Goal: Book appointment/travel/reservation

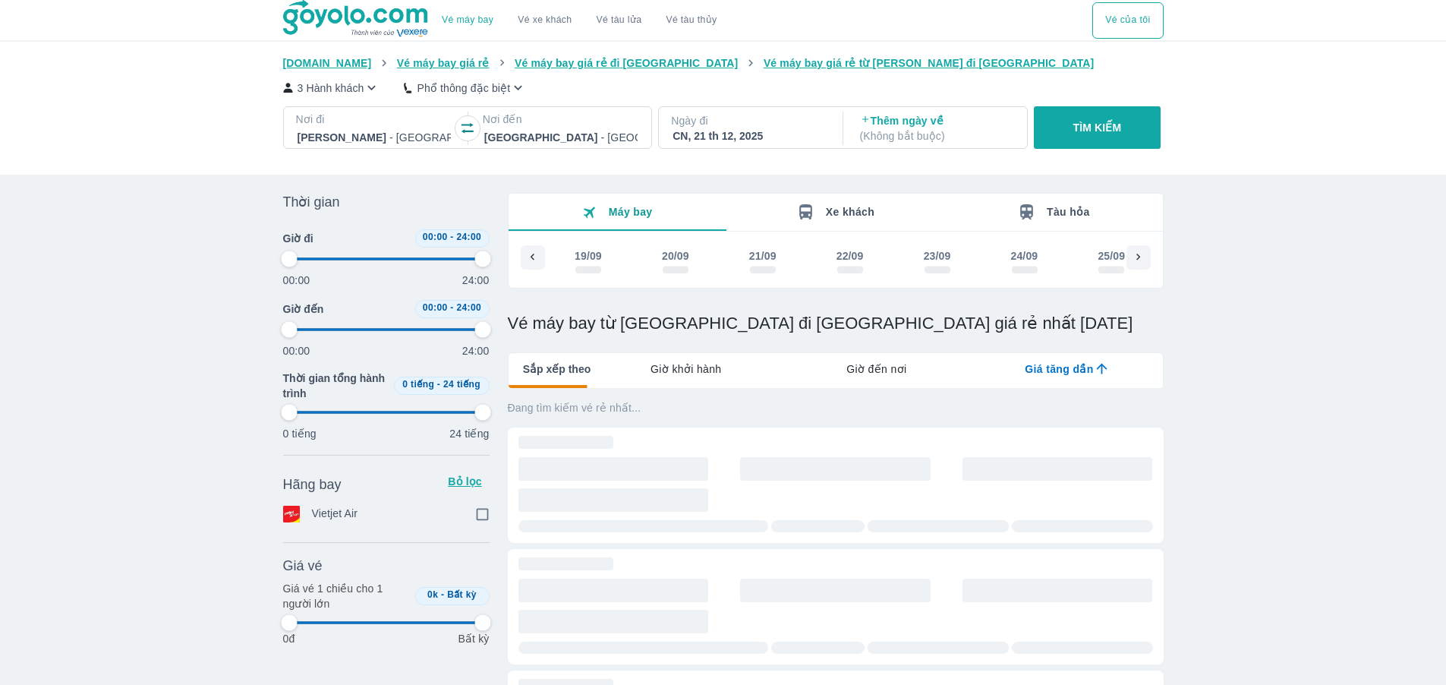
scroll to position [0, 8112]
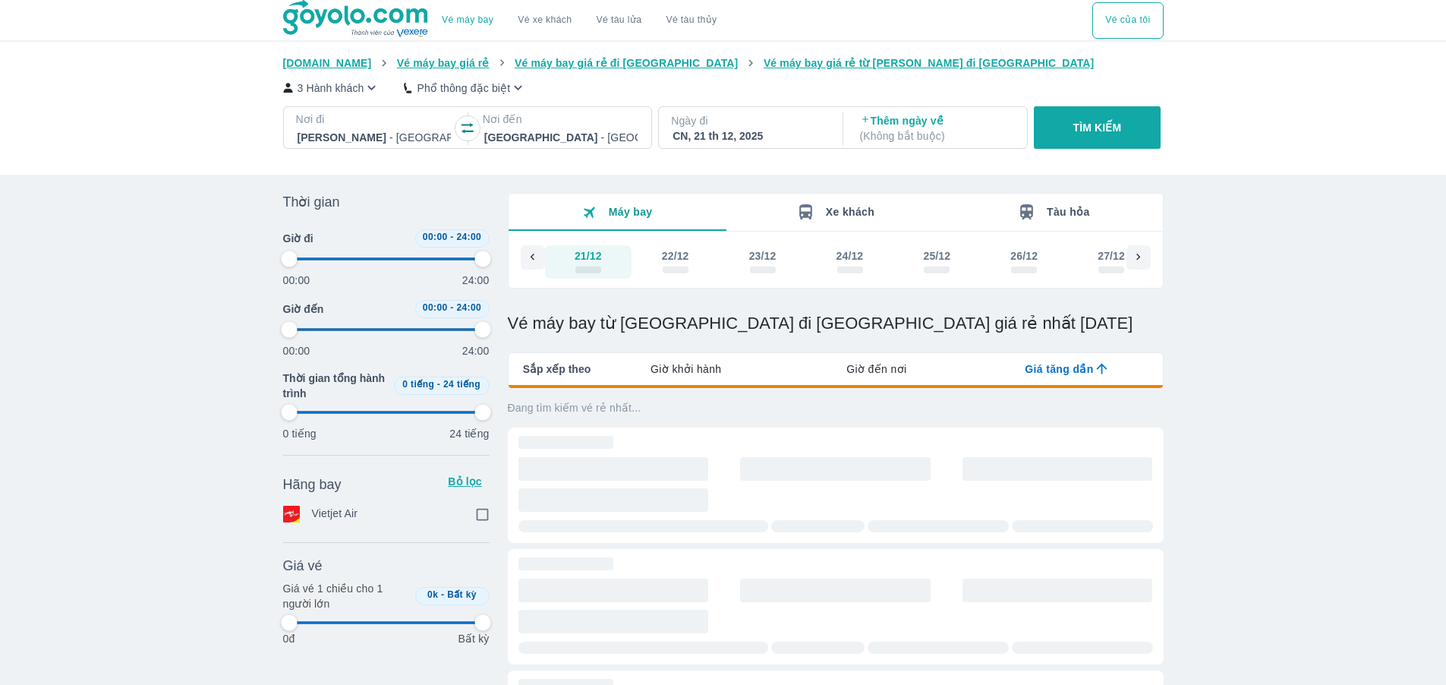
type input "97.9166666666667"
checkbox input "true"
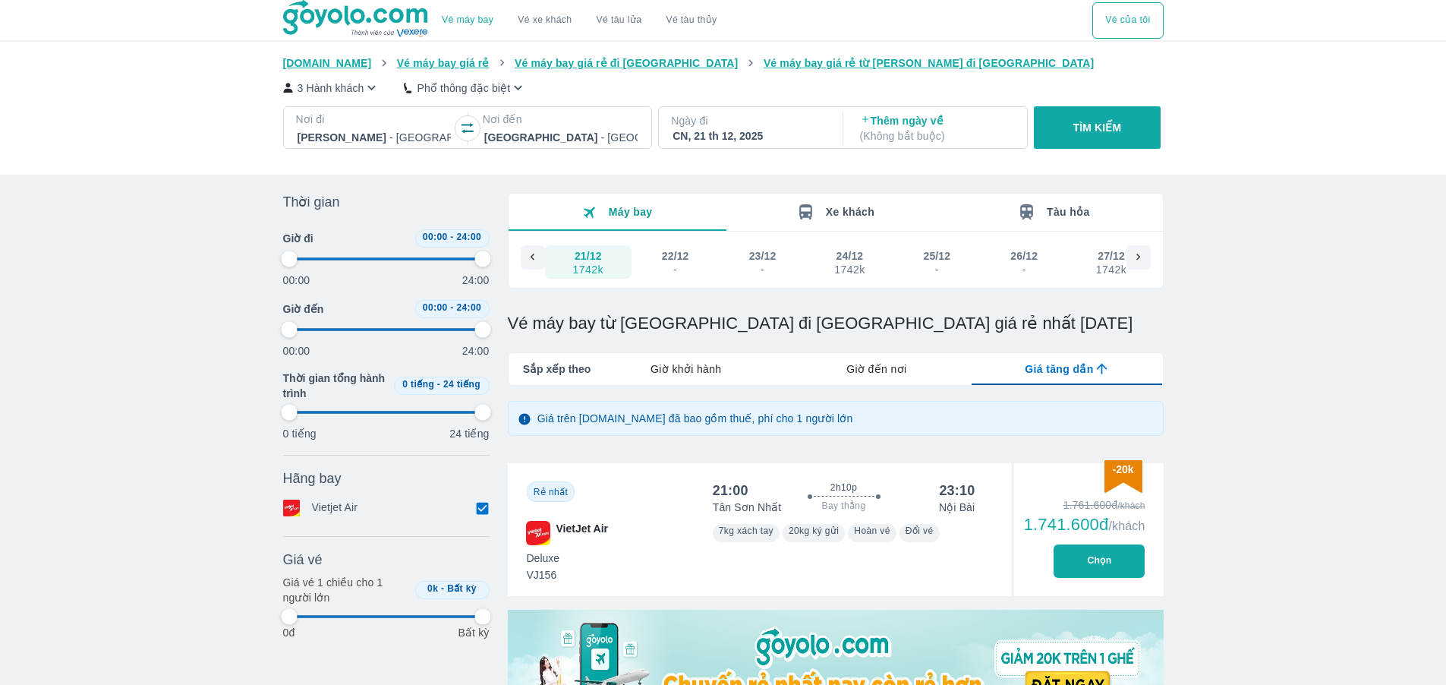
type input "97.9166666666667"
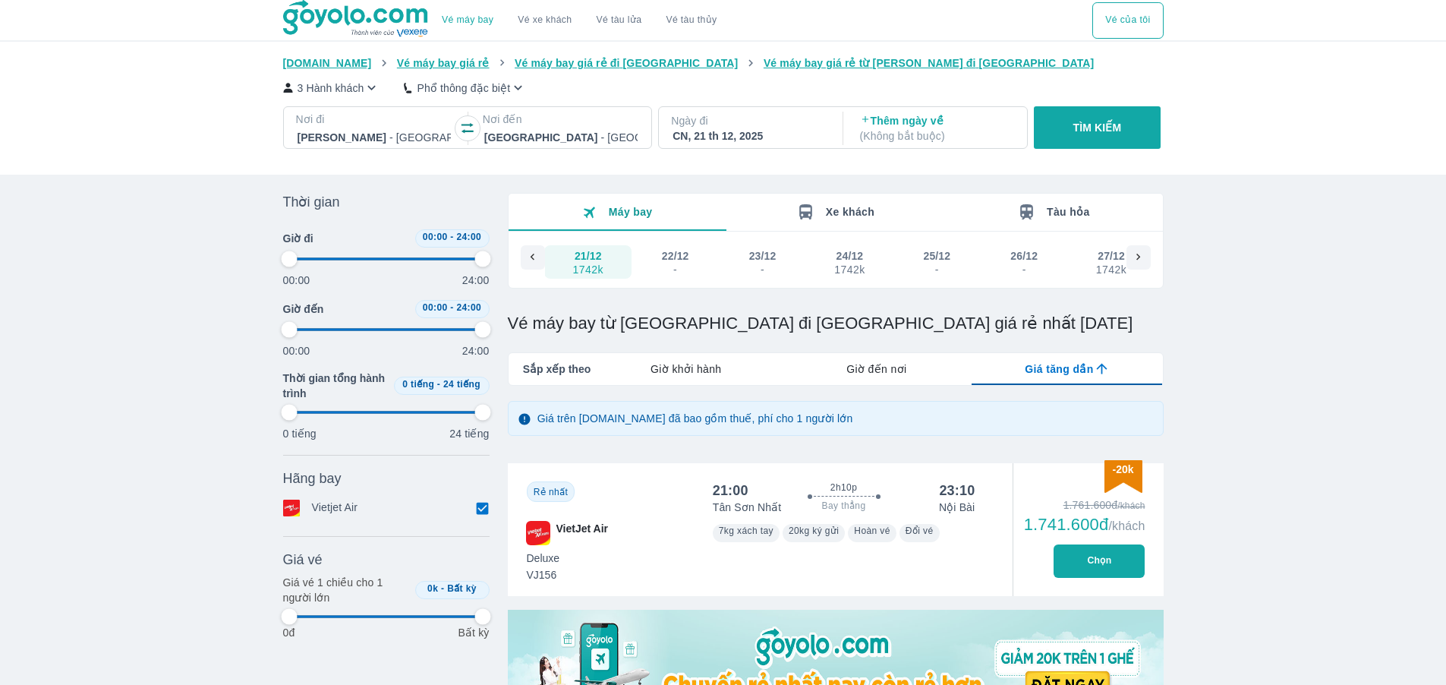
type input "97.9166666666667"
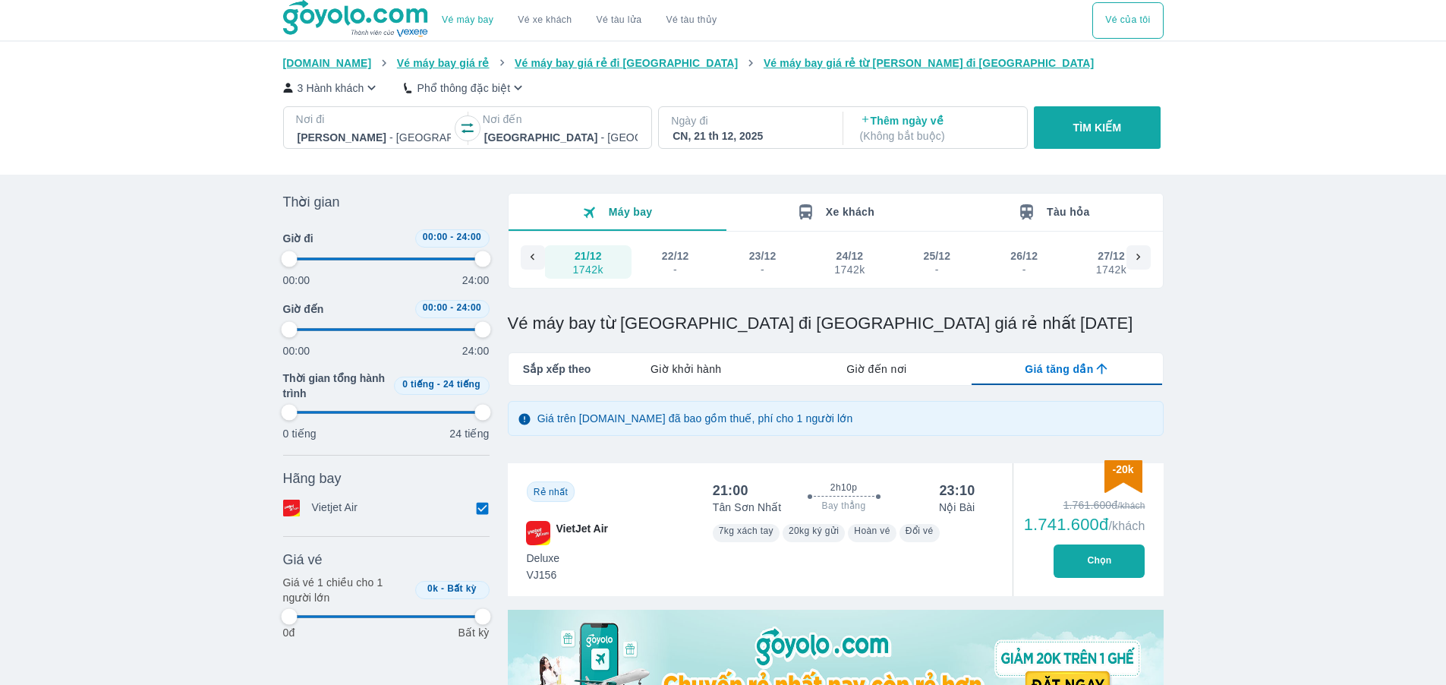
type input "97.9166666666667"
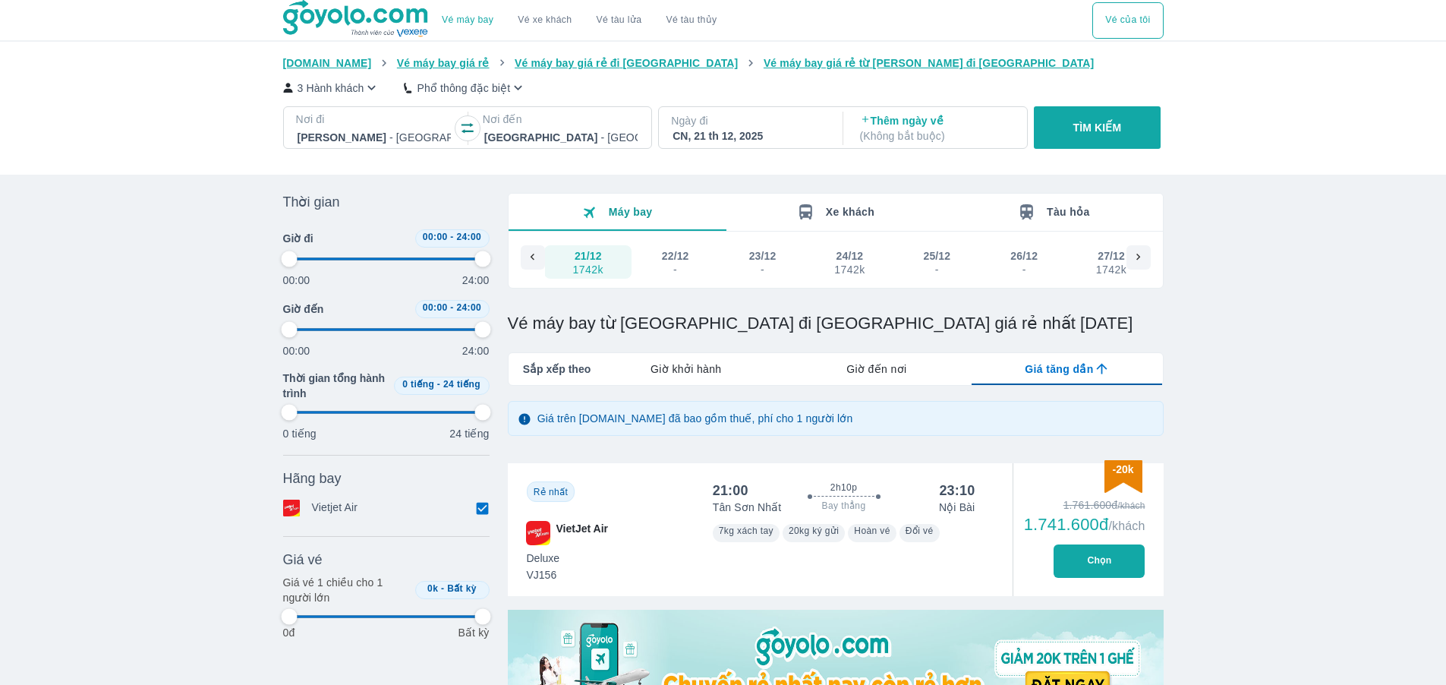
type input "97.9166666666667"
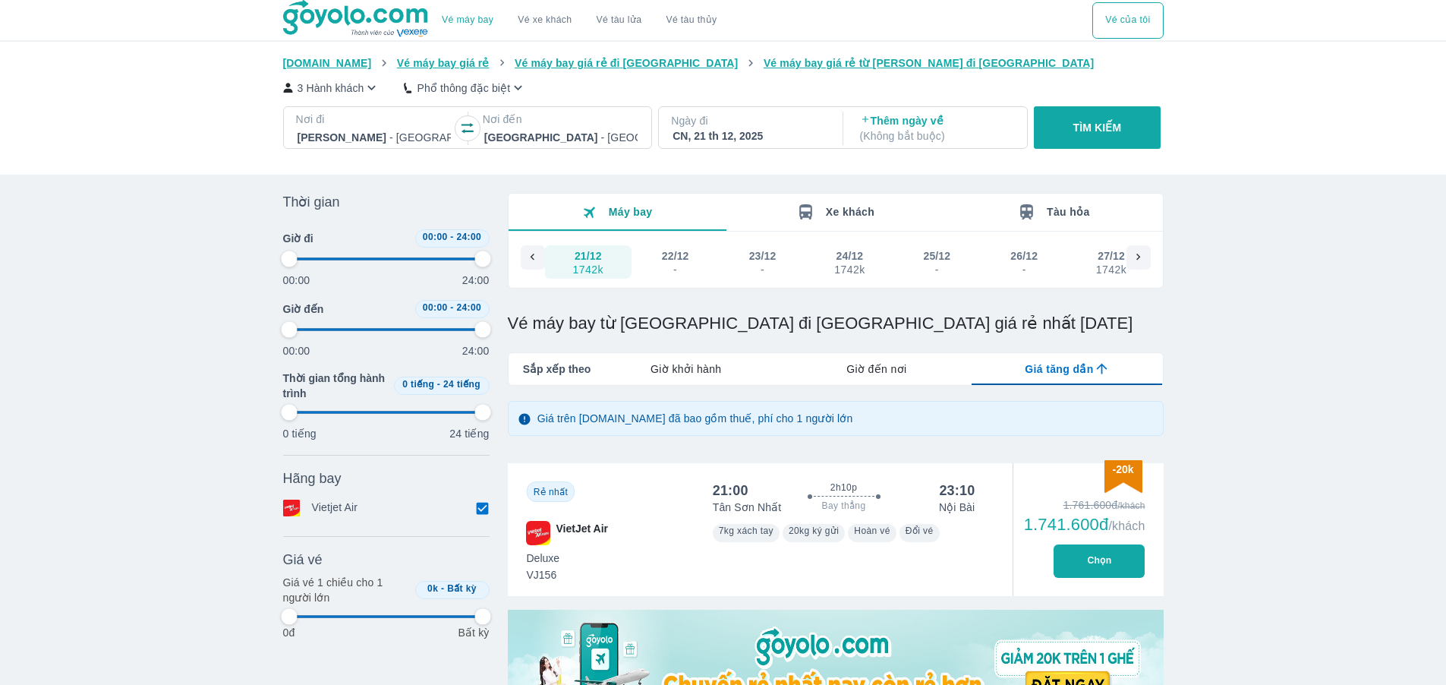
type input "97.9166666666667"
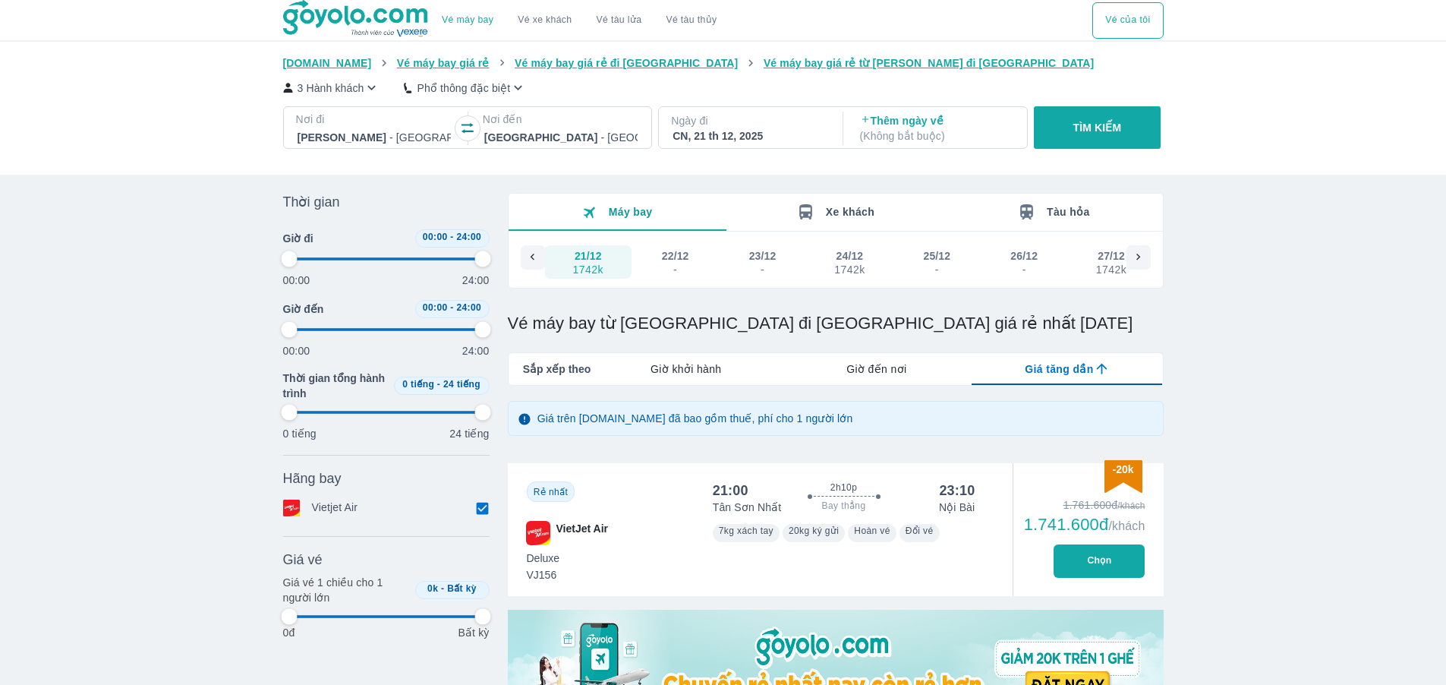
type input "97.9166666666667"
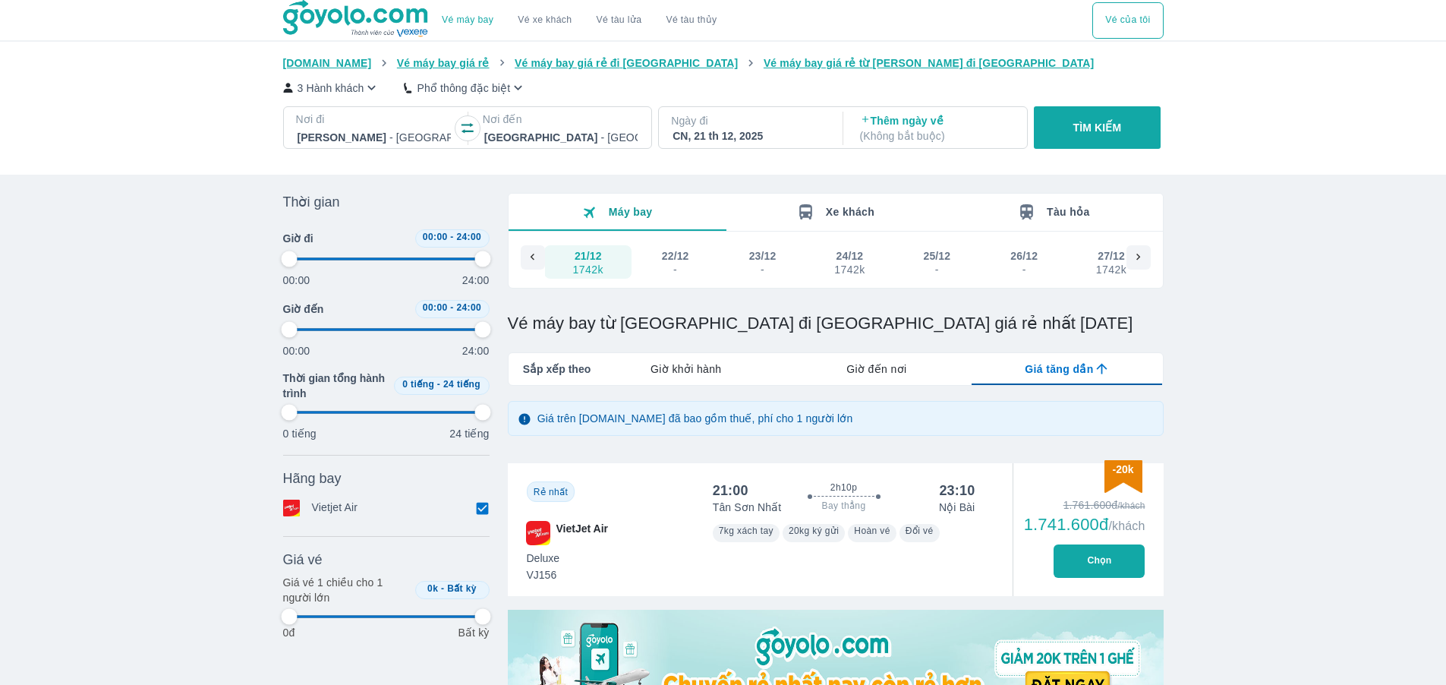
type input "97.9166666666667"
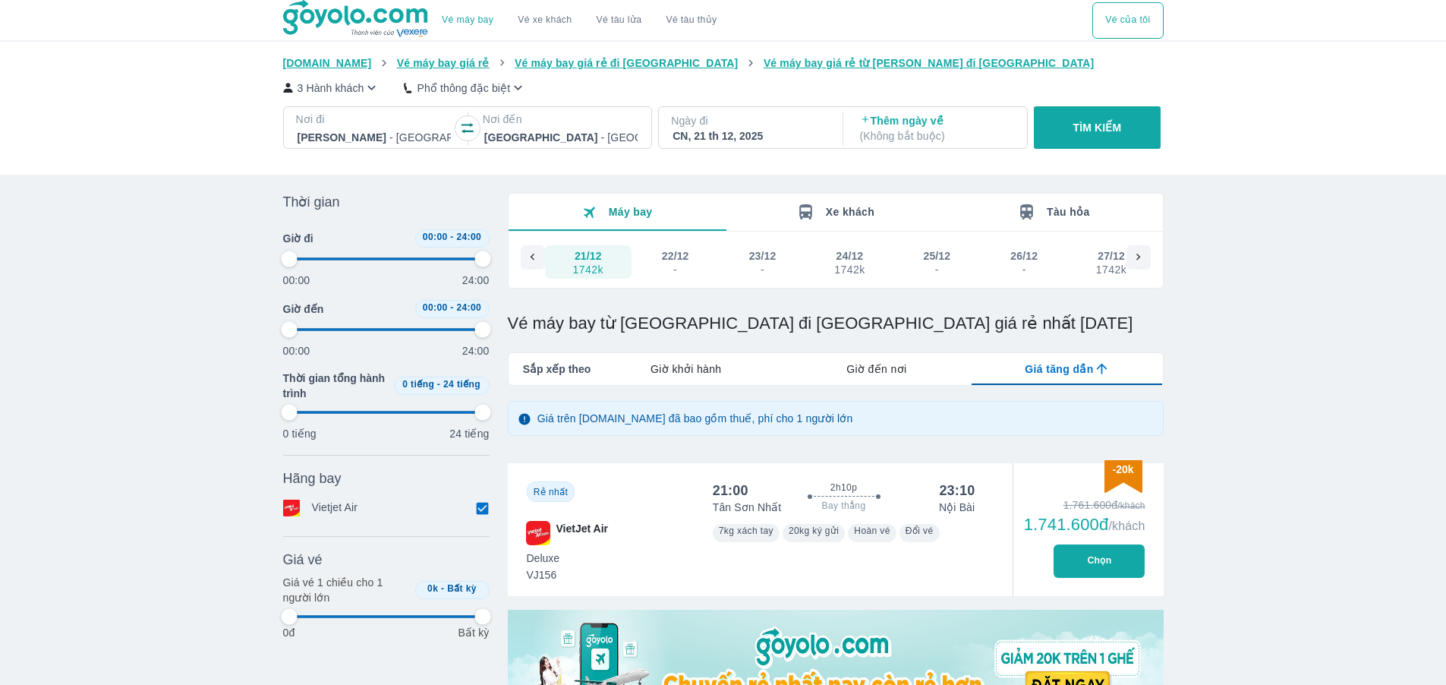
type input "97.9166666666667"
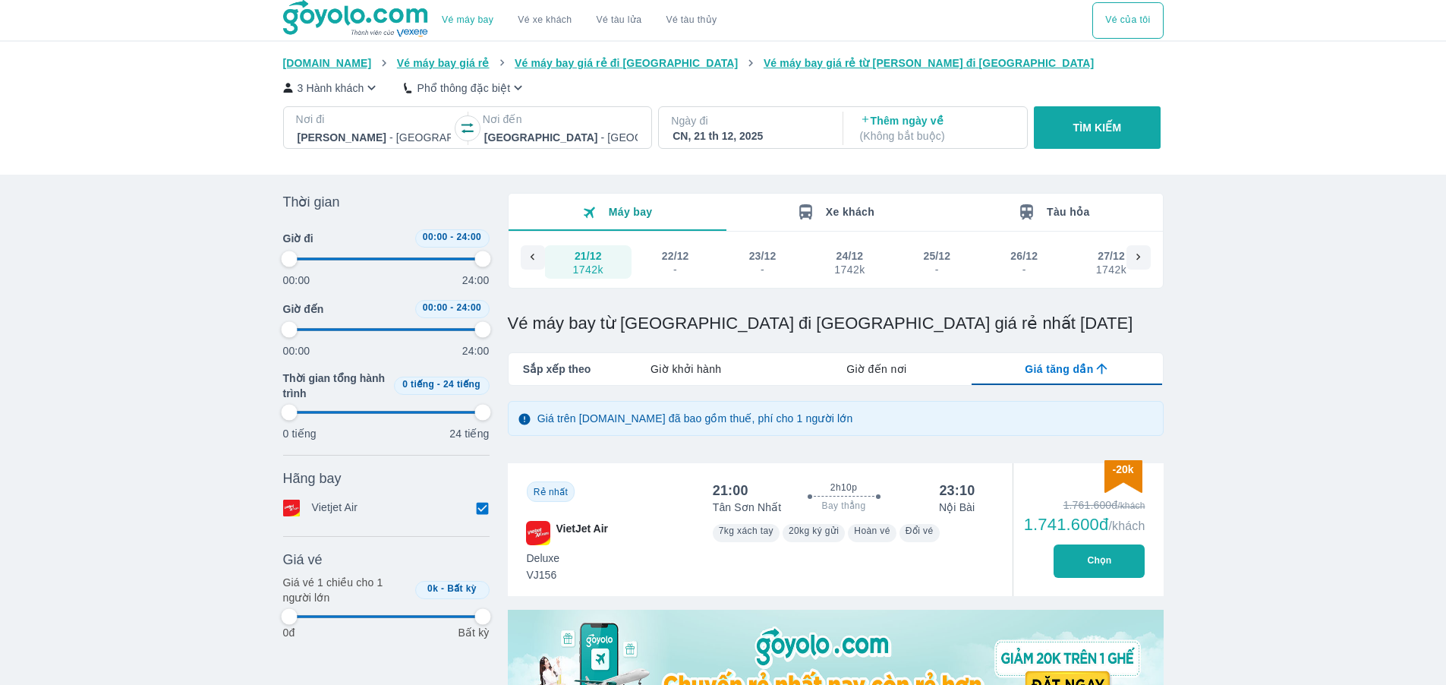
type input "97.9166666666667"
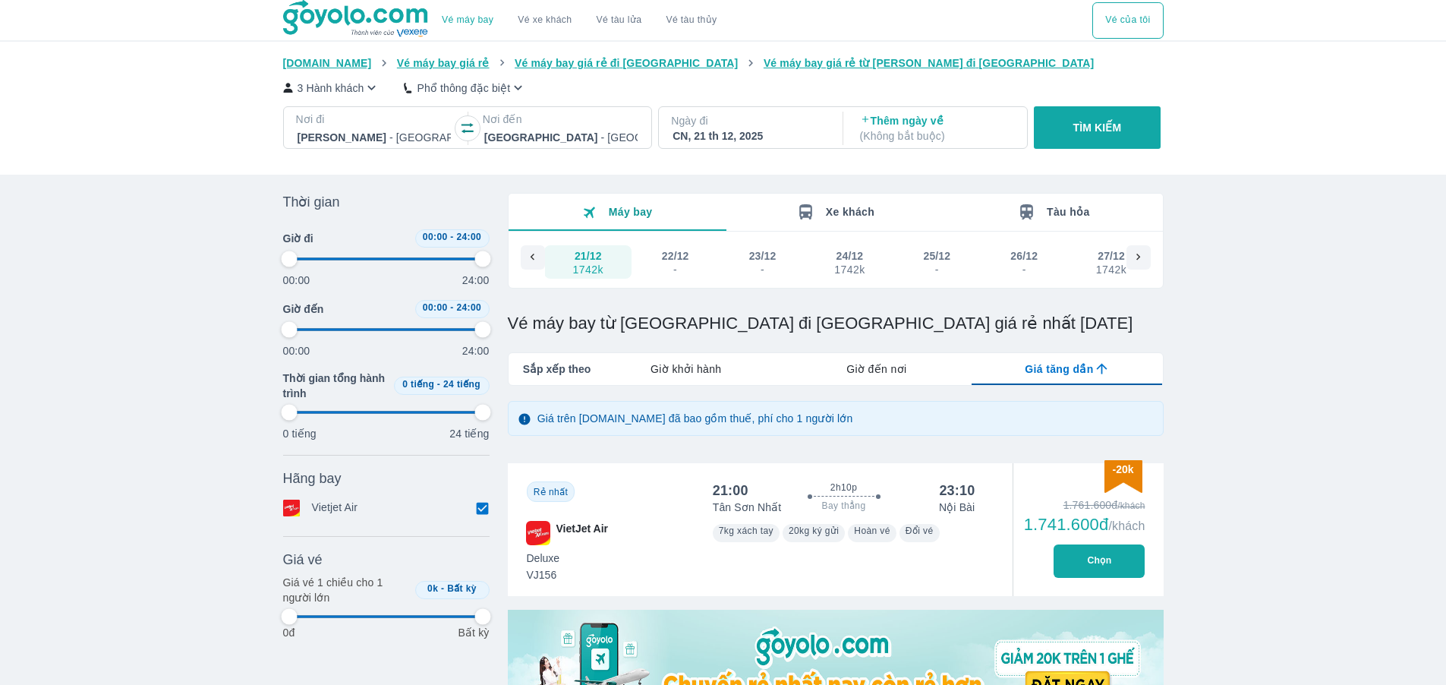
type input "97.9166666666667"
checkbox input "true"
type input "97.9166666666667"
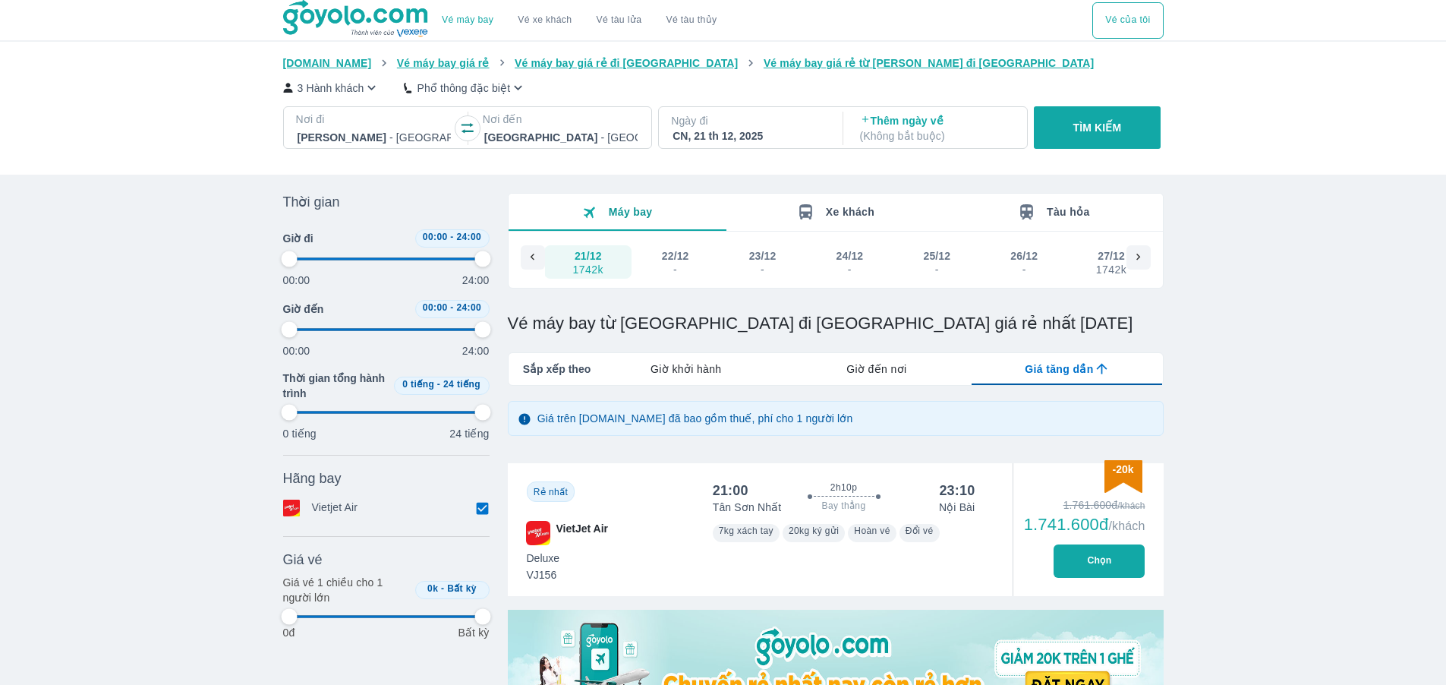
type input "97.9166666666667"
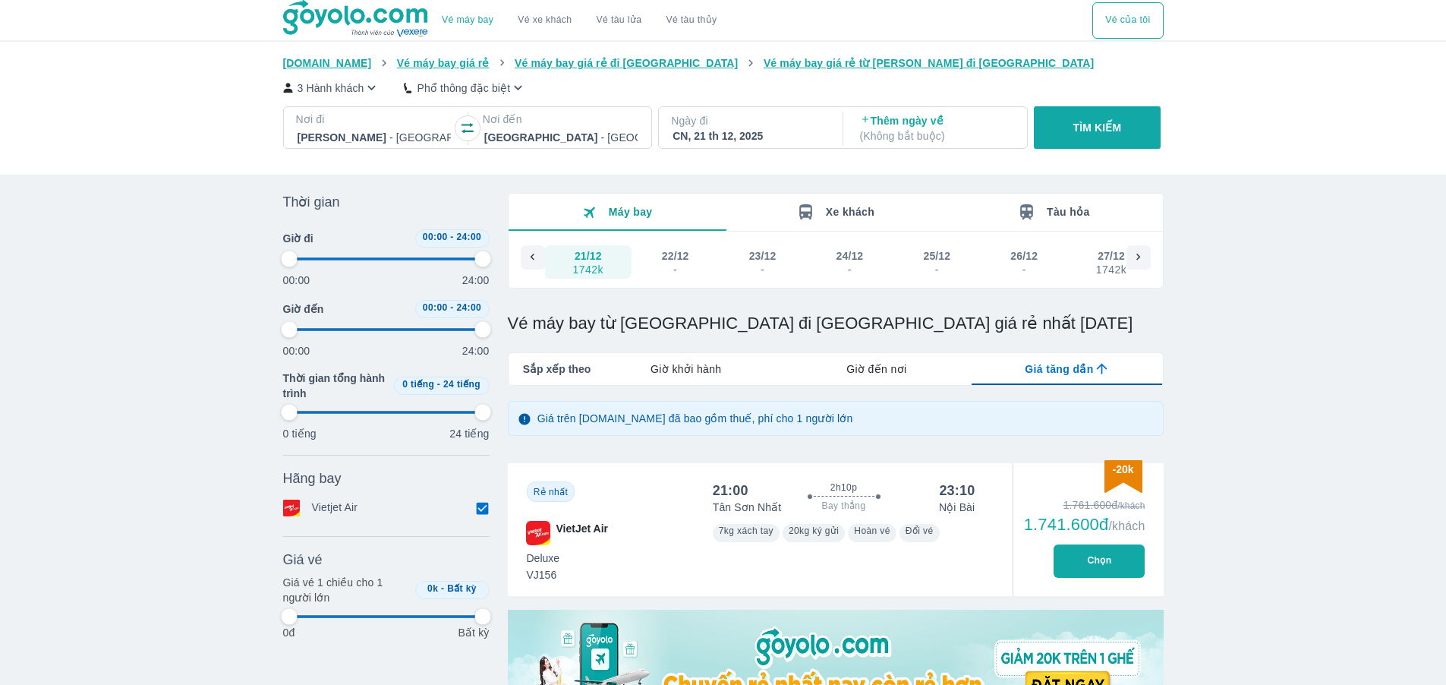
type input "97.9166666666667"
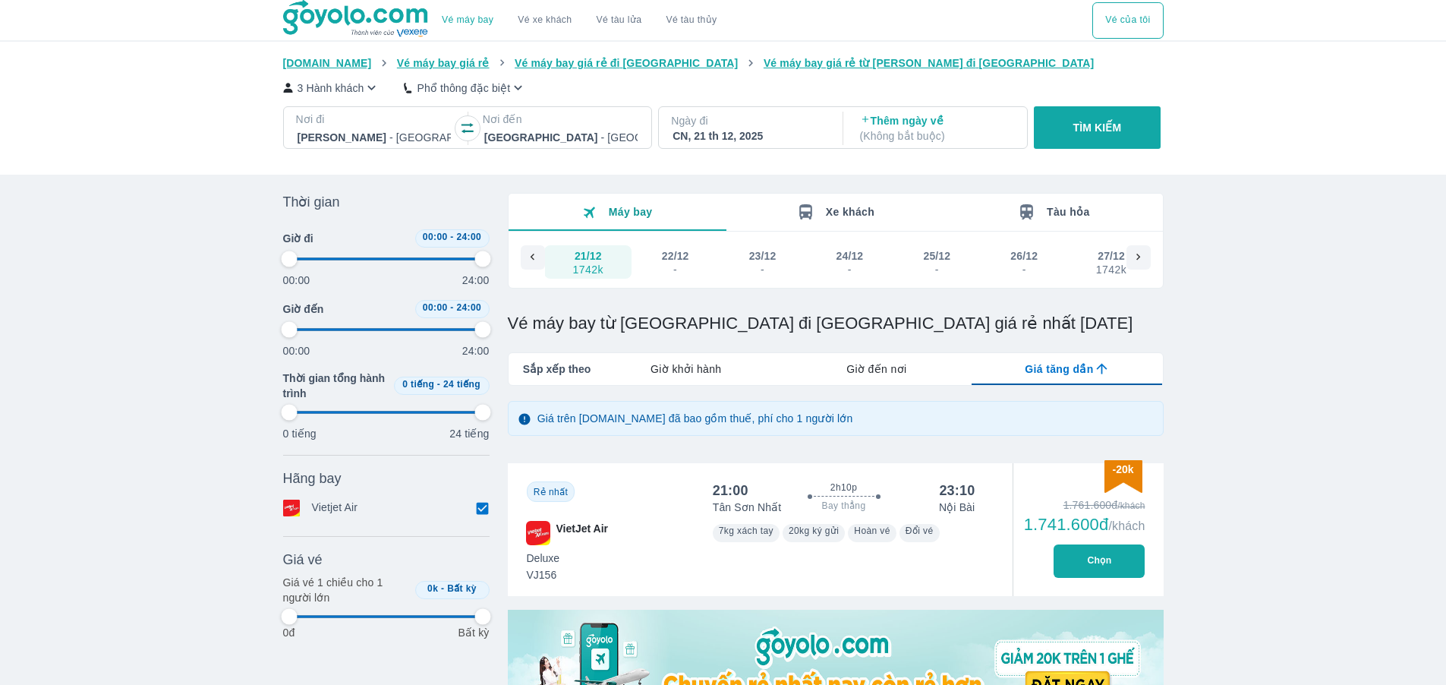
type input "97.9166666666667"
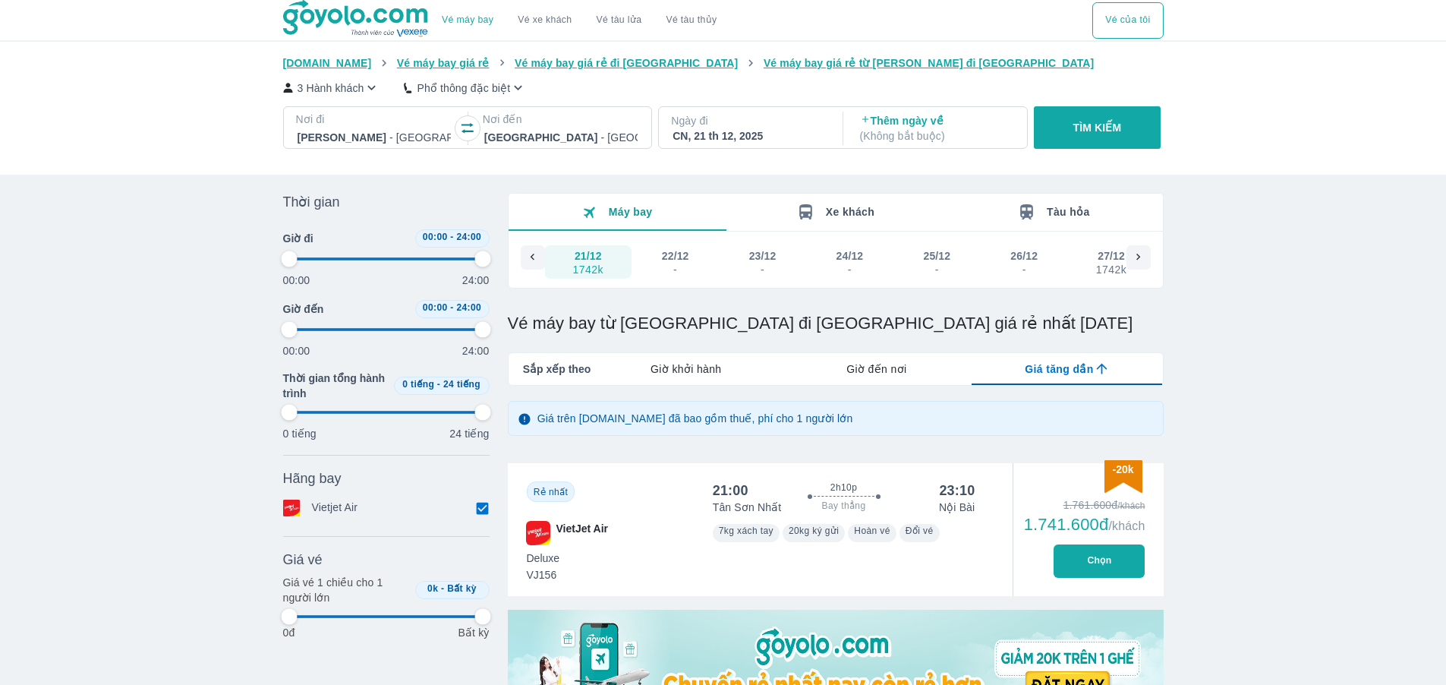
type input "97.9166666666667"
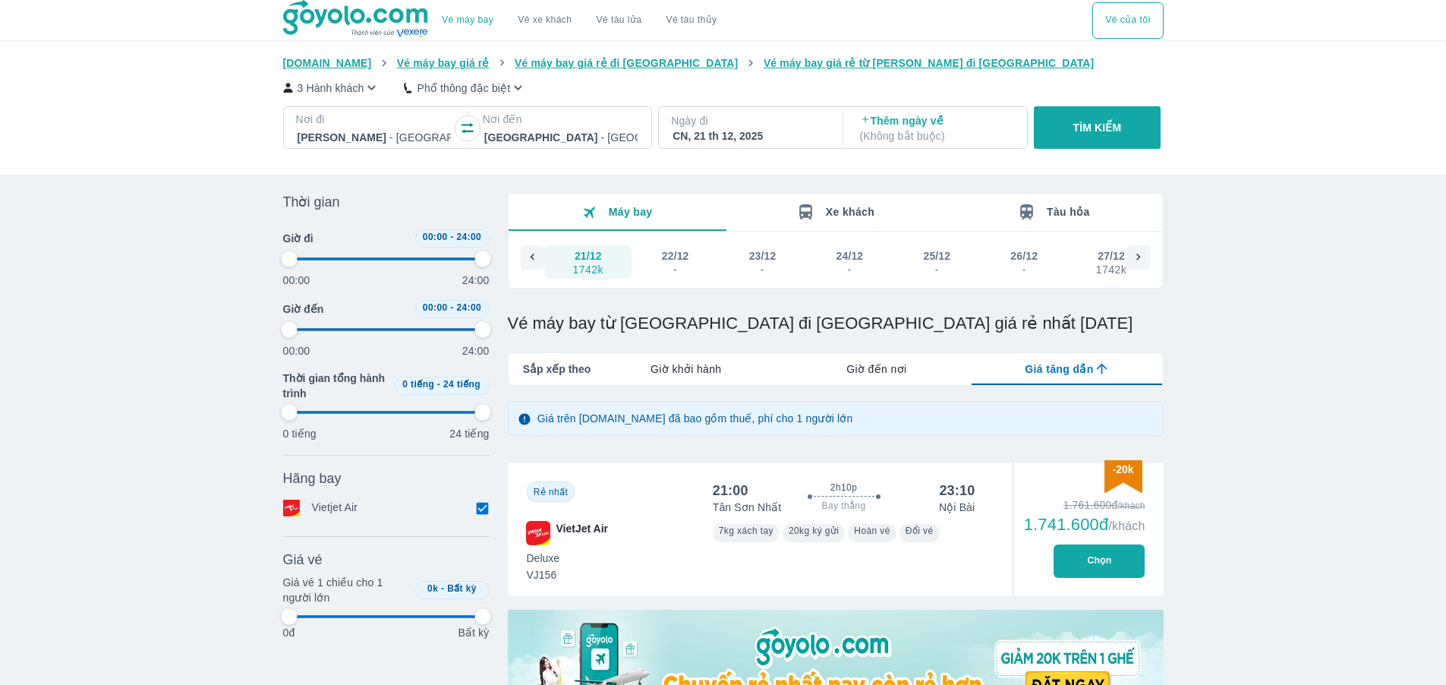
type input "97.9166666666667"
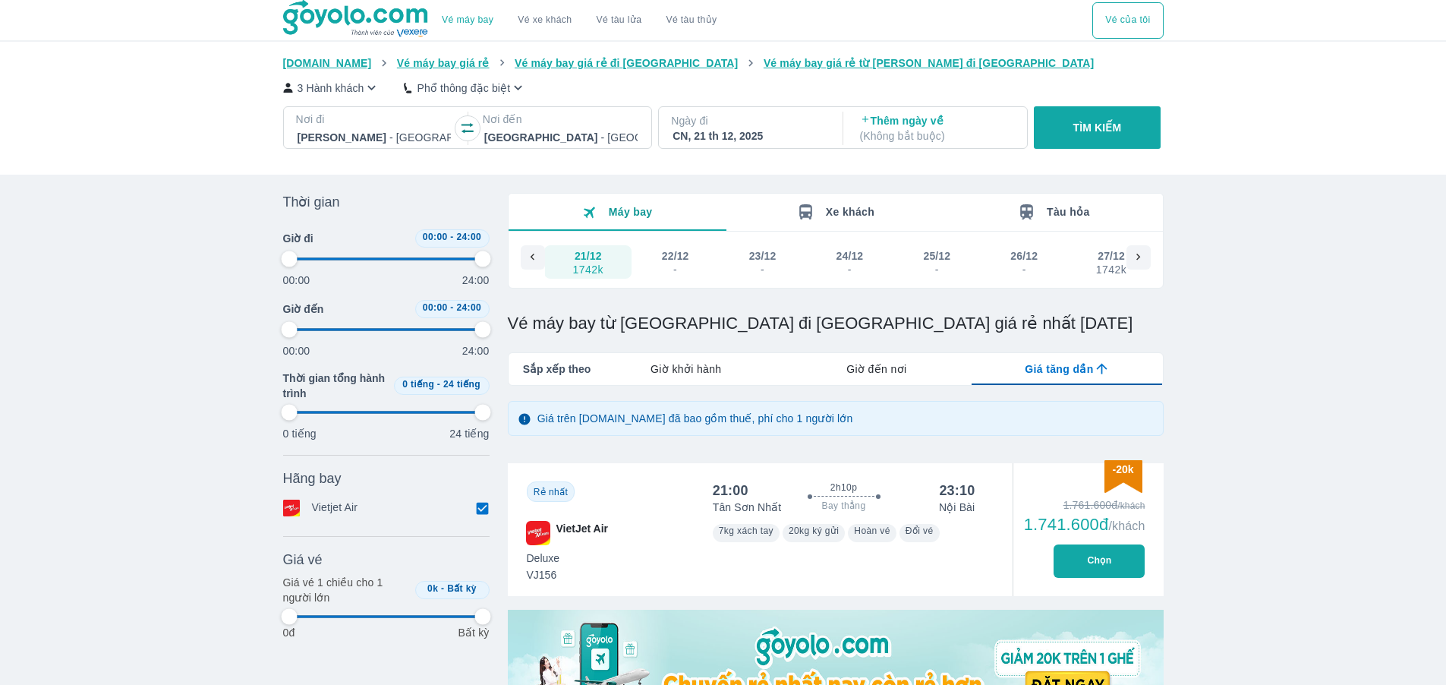
type input "97.9166666666667"
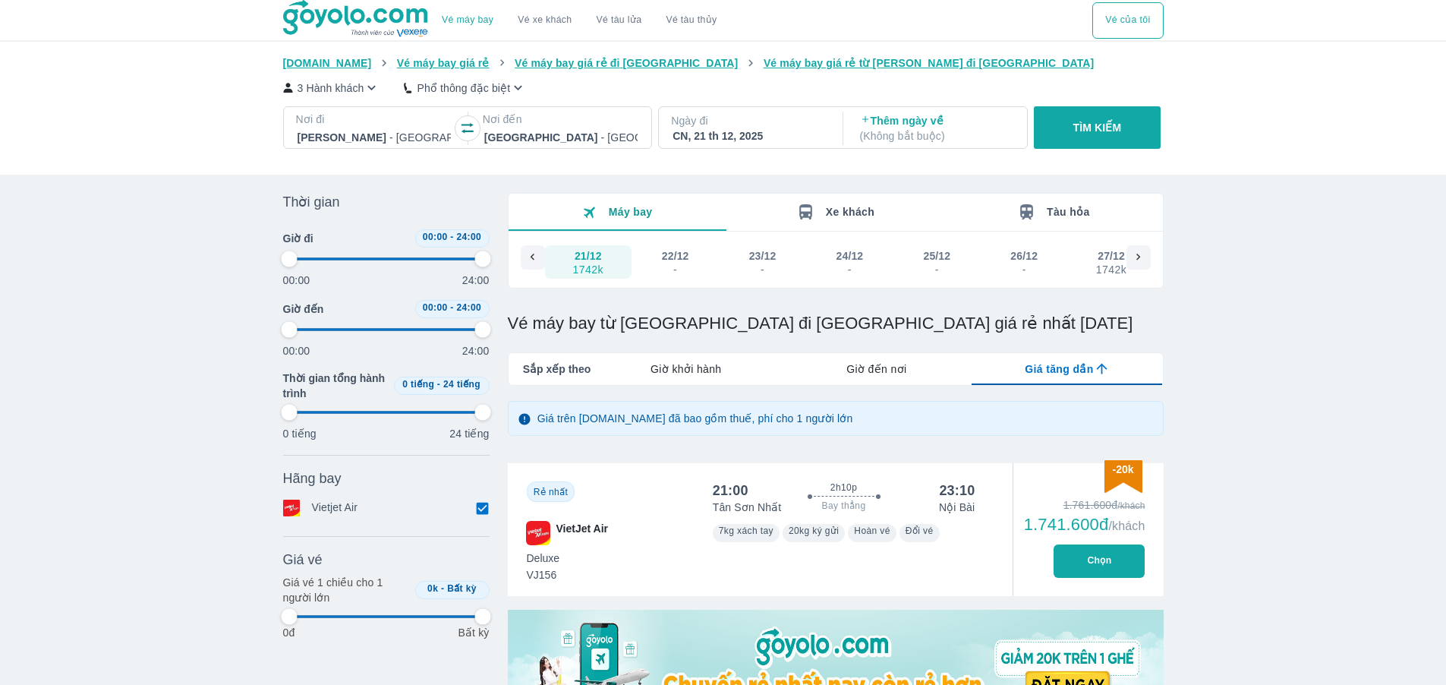
type input "97.9166666666667"
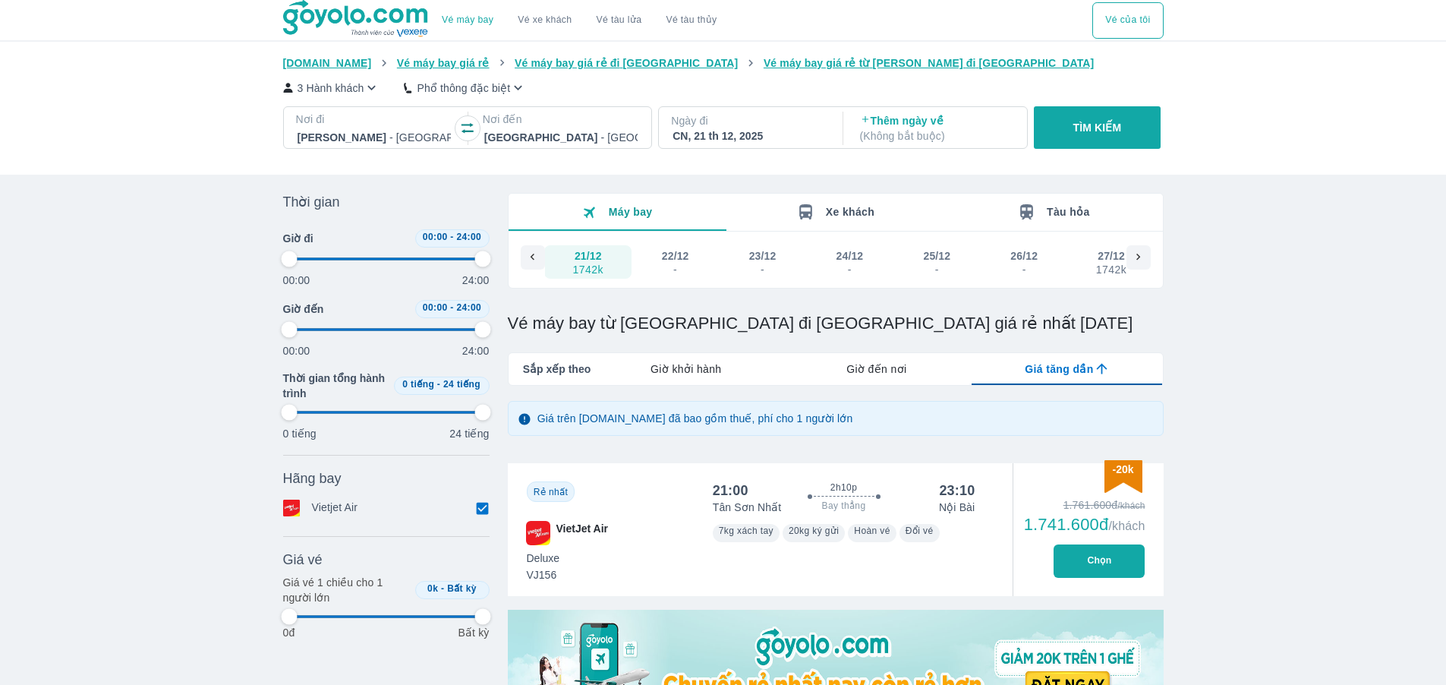
type input "97.9166666666667"
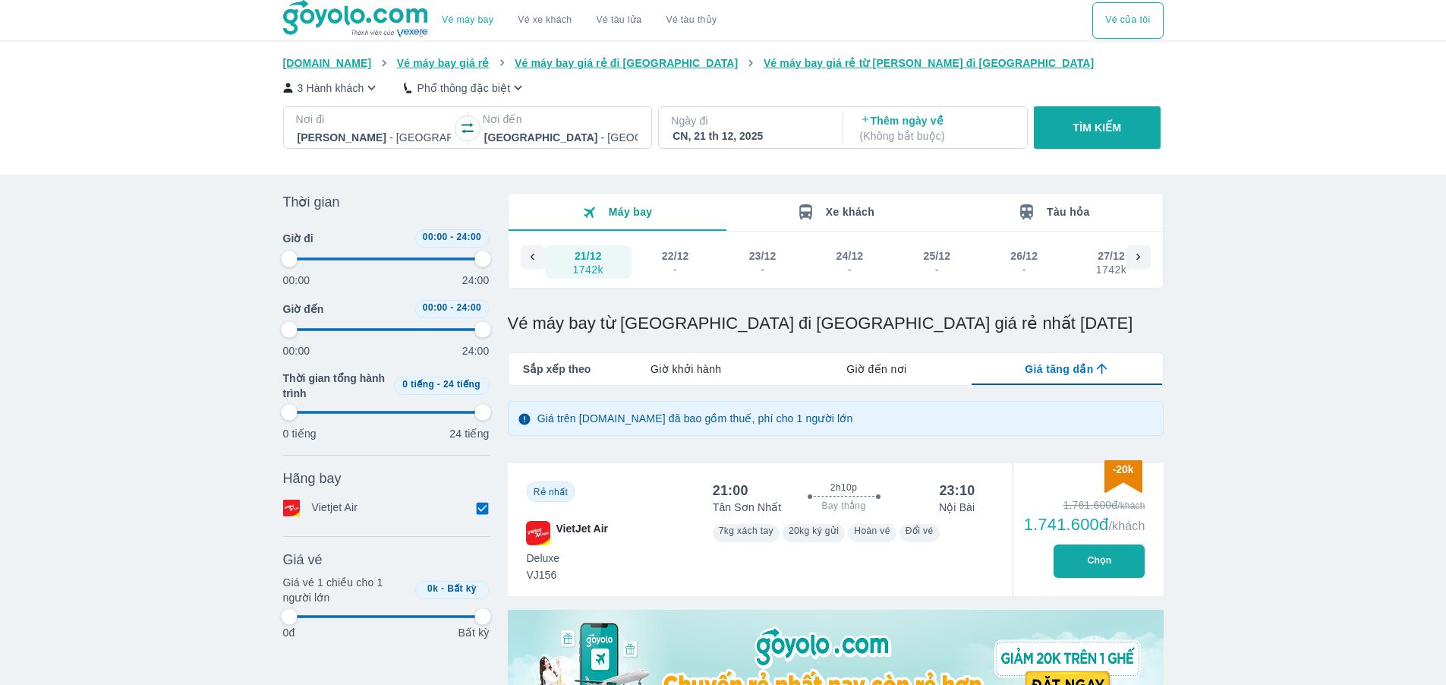
type input "97.9166666666667"
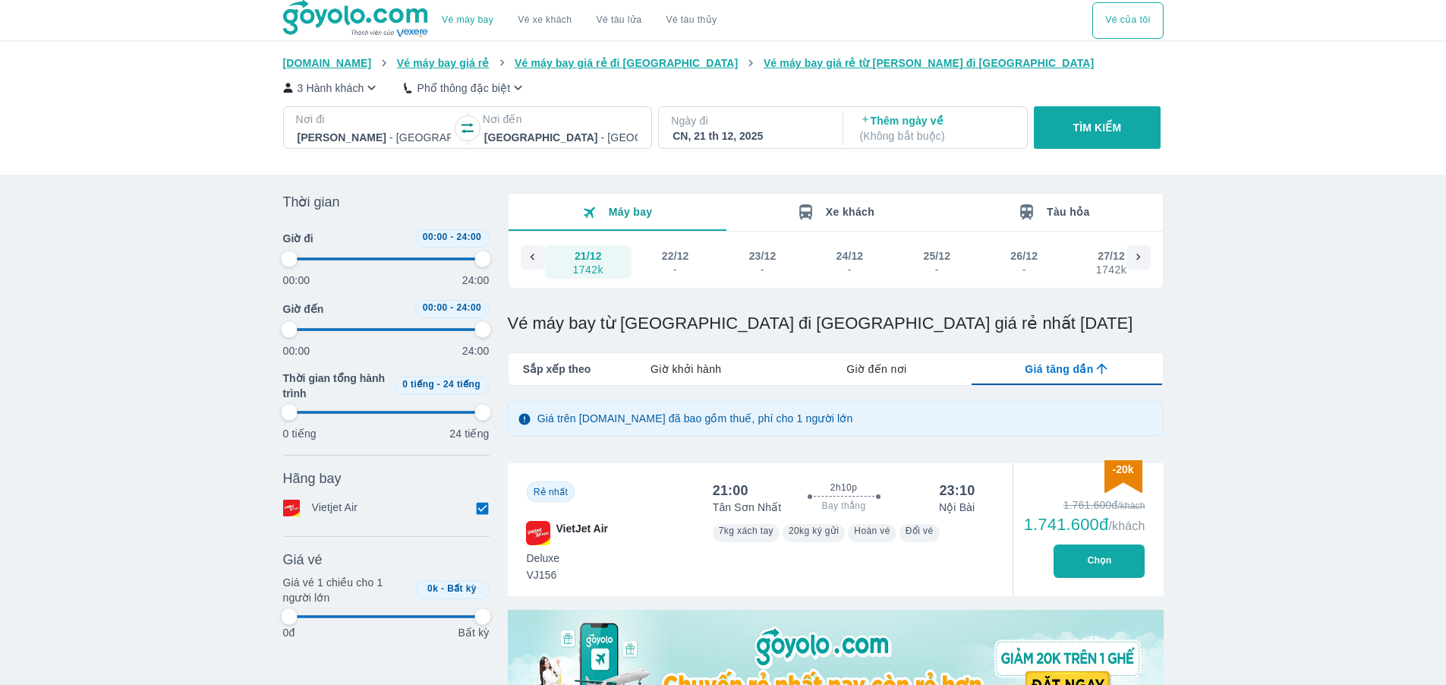
type input "97.9166666666667"
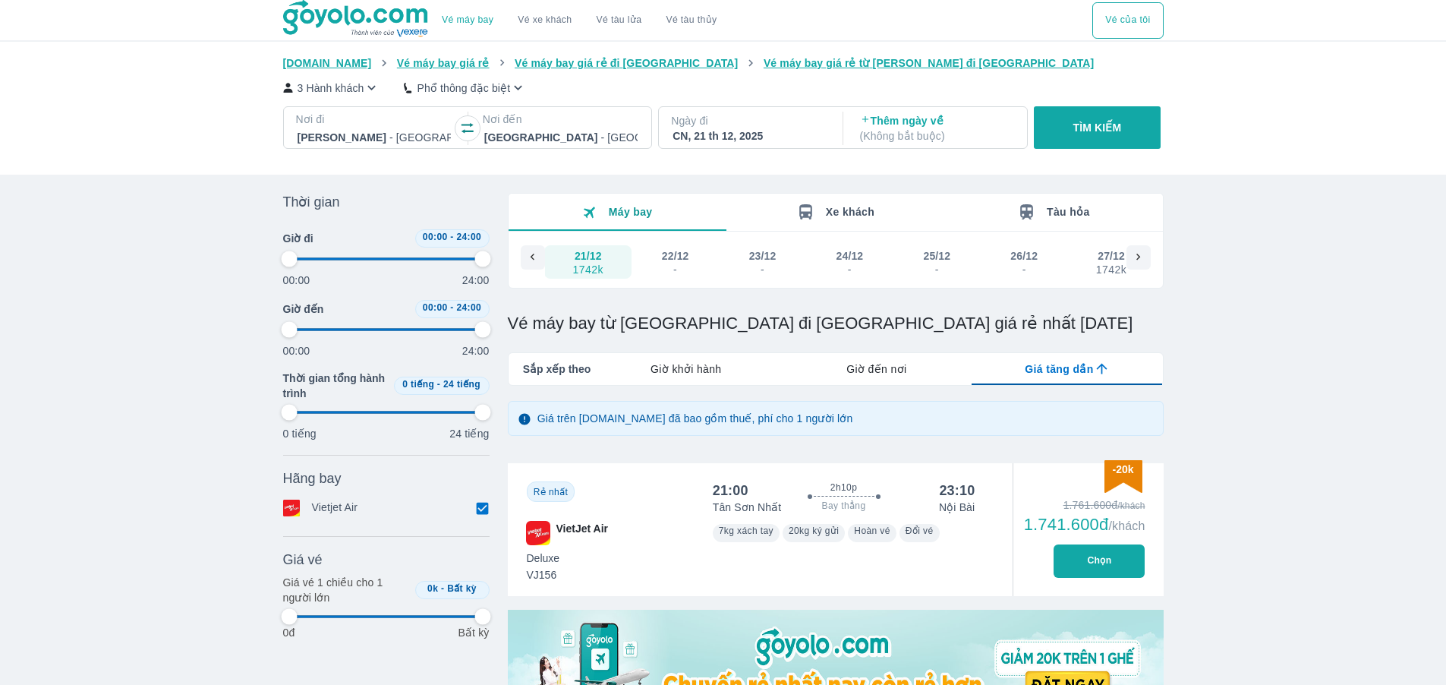
type input "97.9166666666667"
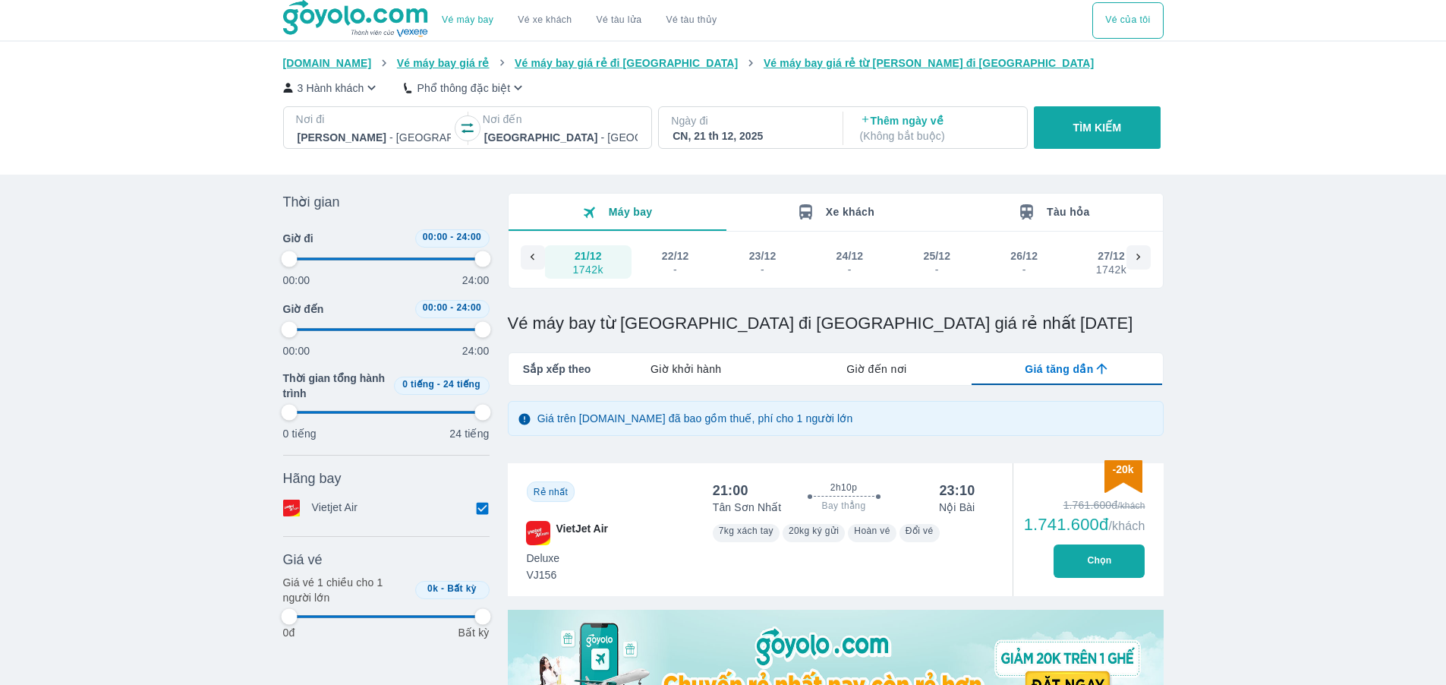
type input "97.9166666666667"
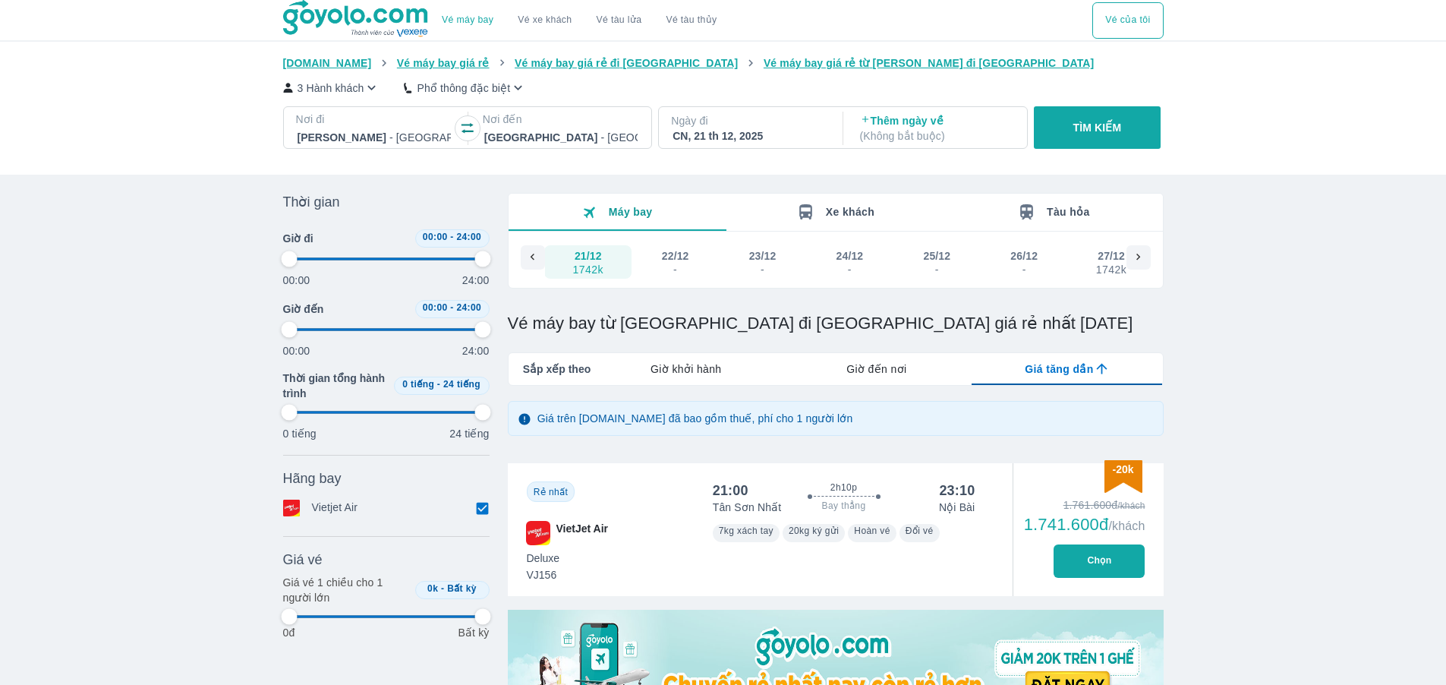
type input "97.9166666666667"
